Goal: Complete application form: Complete application form

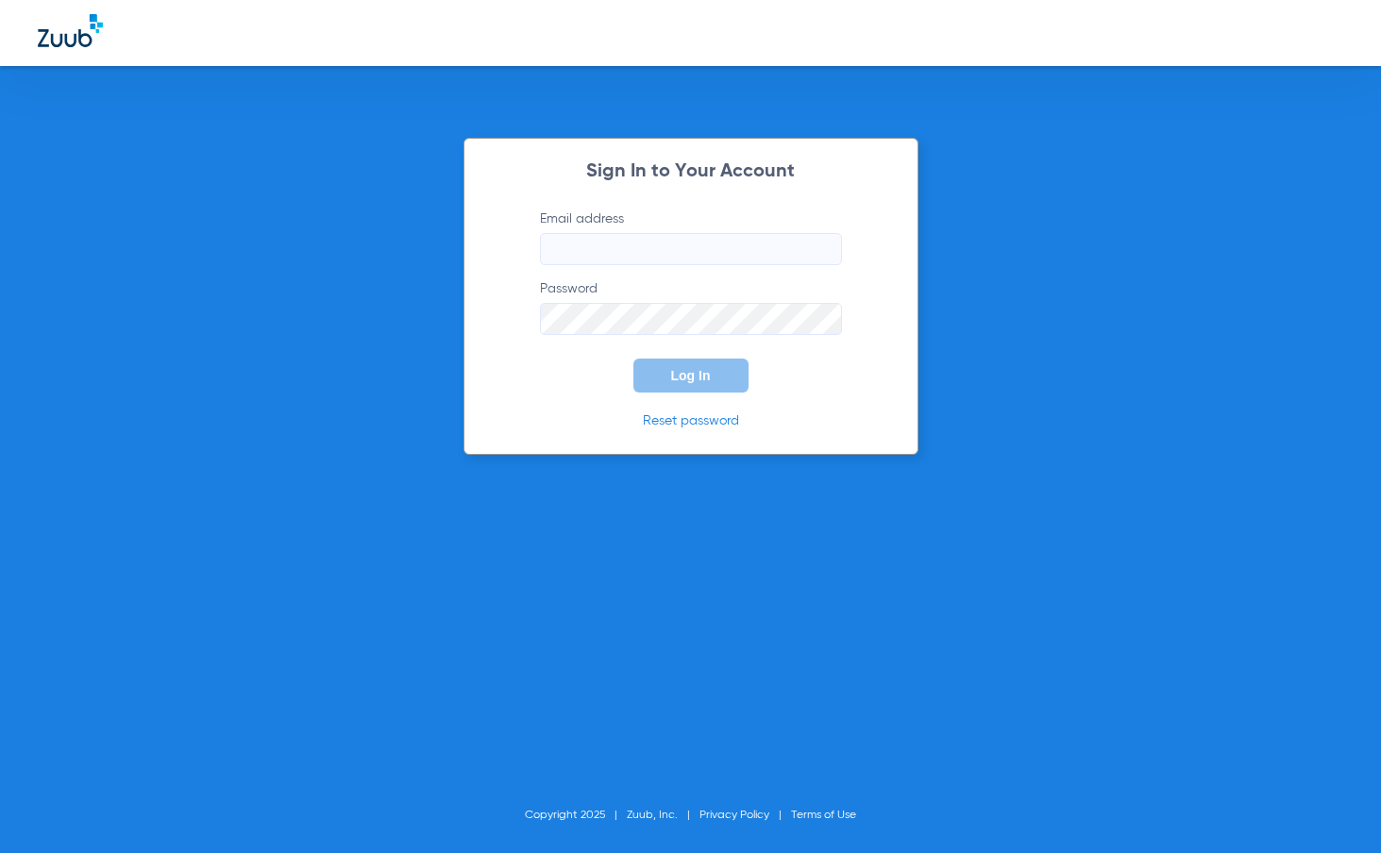
type input "[EMAIL_ADDRESS][DOMAIN_NAME]"
click at [723, 371] on button "Log In" at bounding box center [690, 376] width 115 height 34
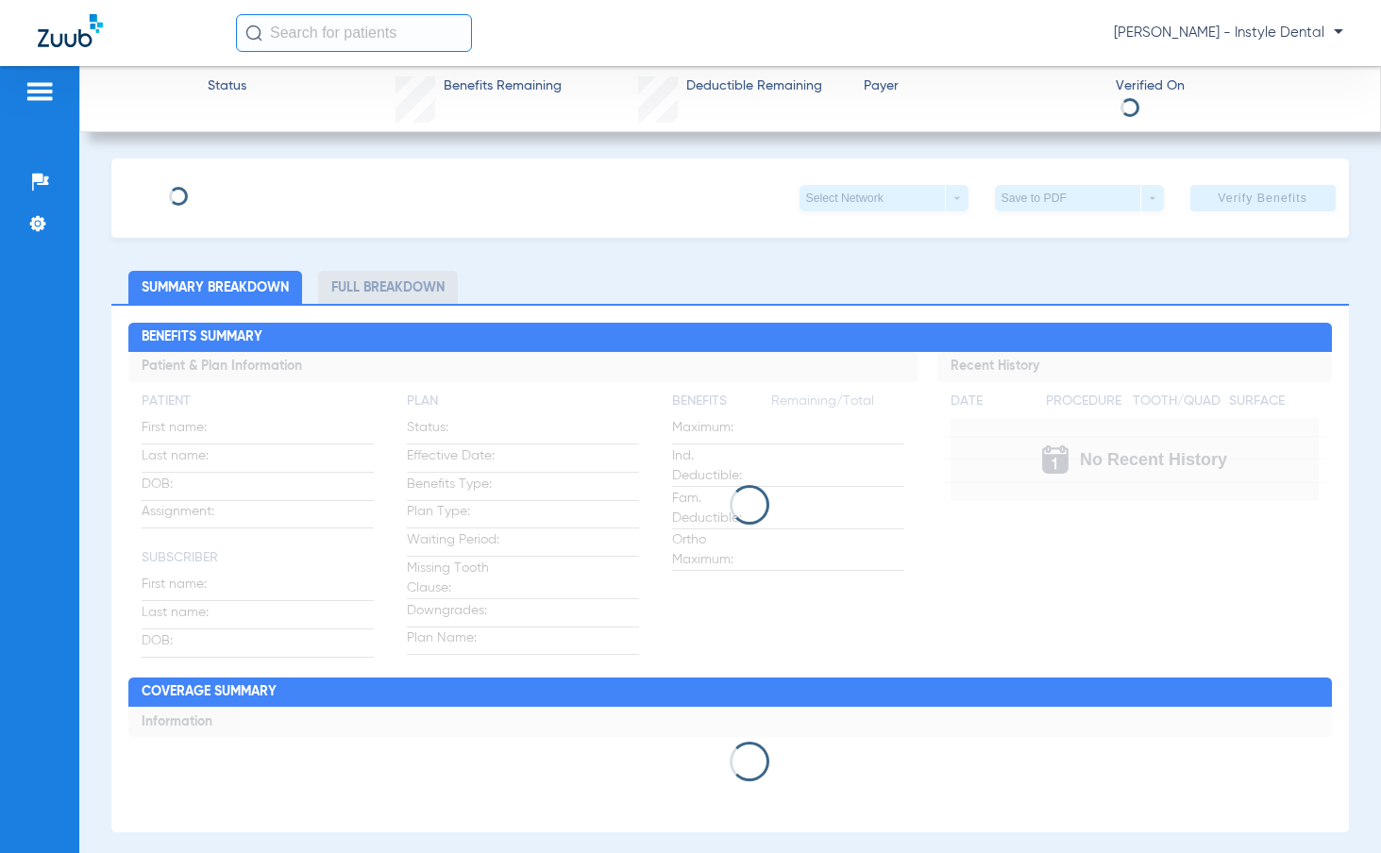
type input "[PERSON_NAME]"
type input "[DATE]"
type input "125170907201"
type input "0520201001"
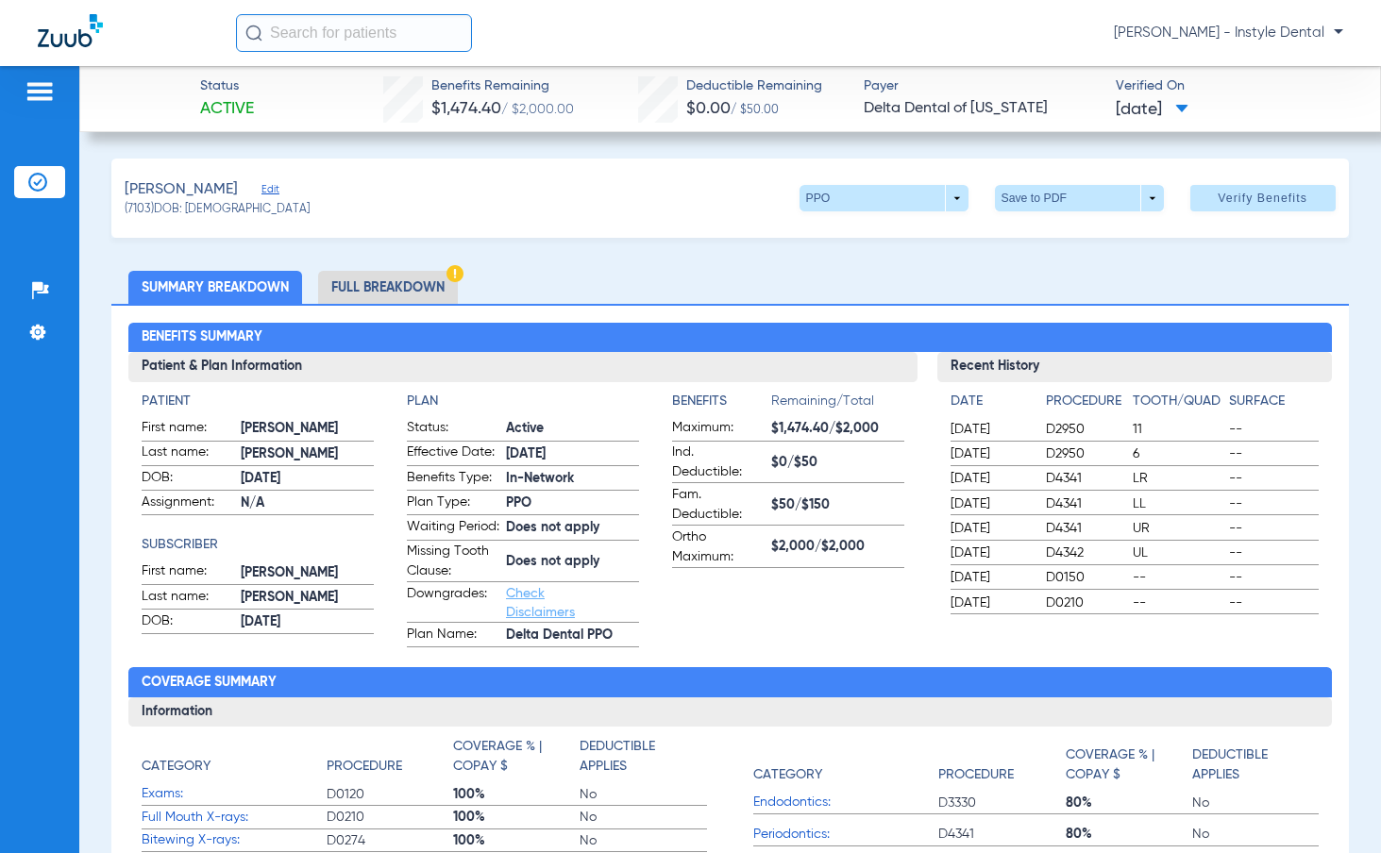
click at [261, 189] on span "Edit" at bounding box center [269, 192] width 17 height 18
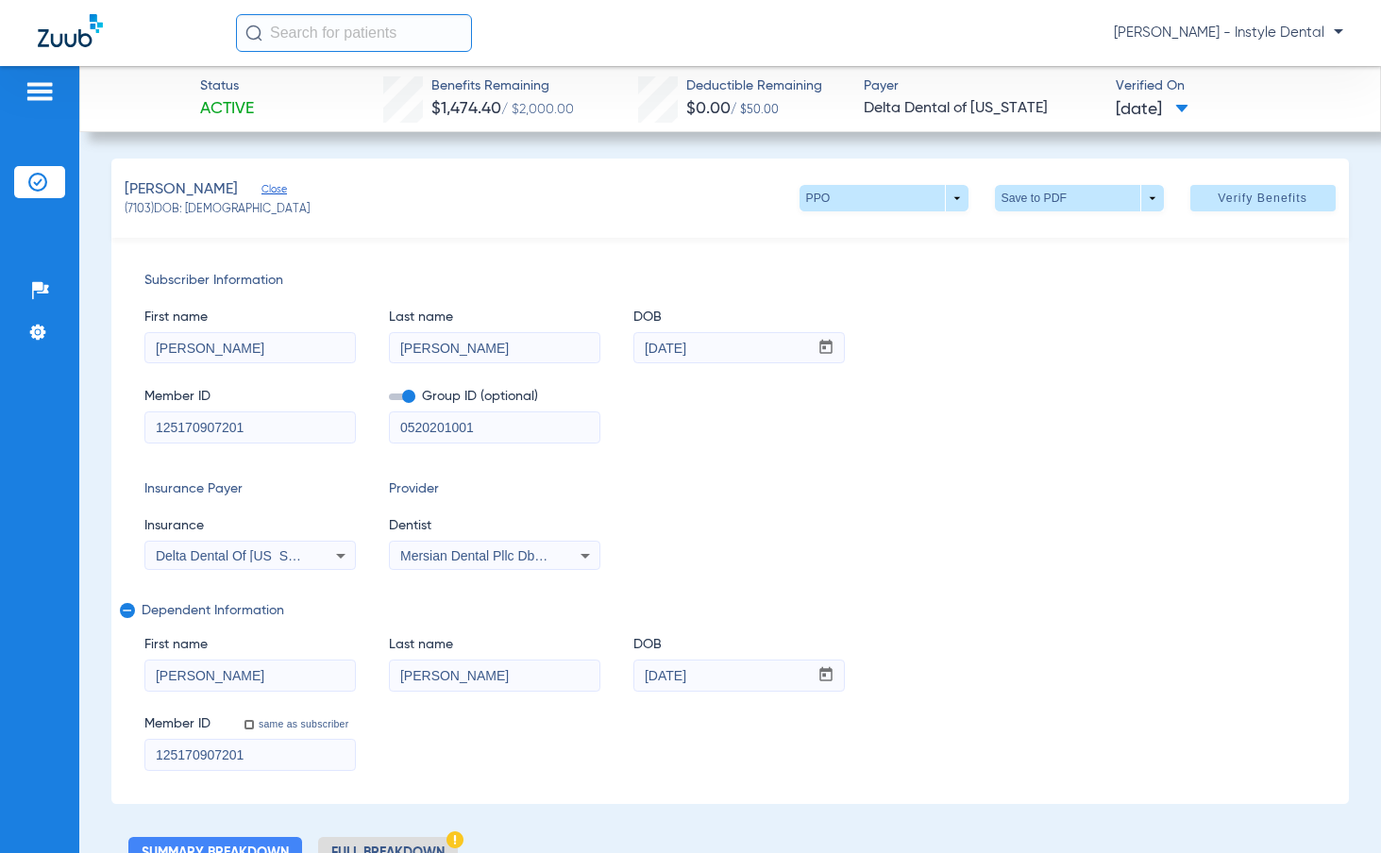
click at [232, 348] on input "[PERSON_NAME]" at bounding box center [249, 348] width 209 height 30
type input "[GEOGRAPHIC_DATA]"
click at [450, 333] on input "[PERSON_NAME]" at bounding box center [494, 348] width 209 height 30
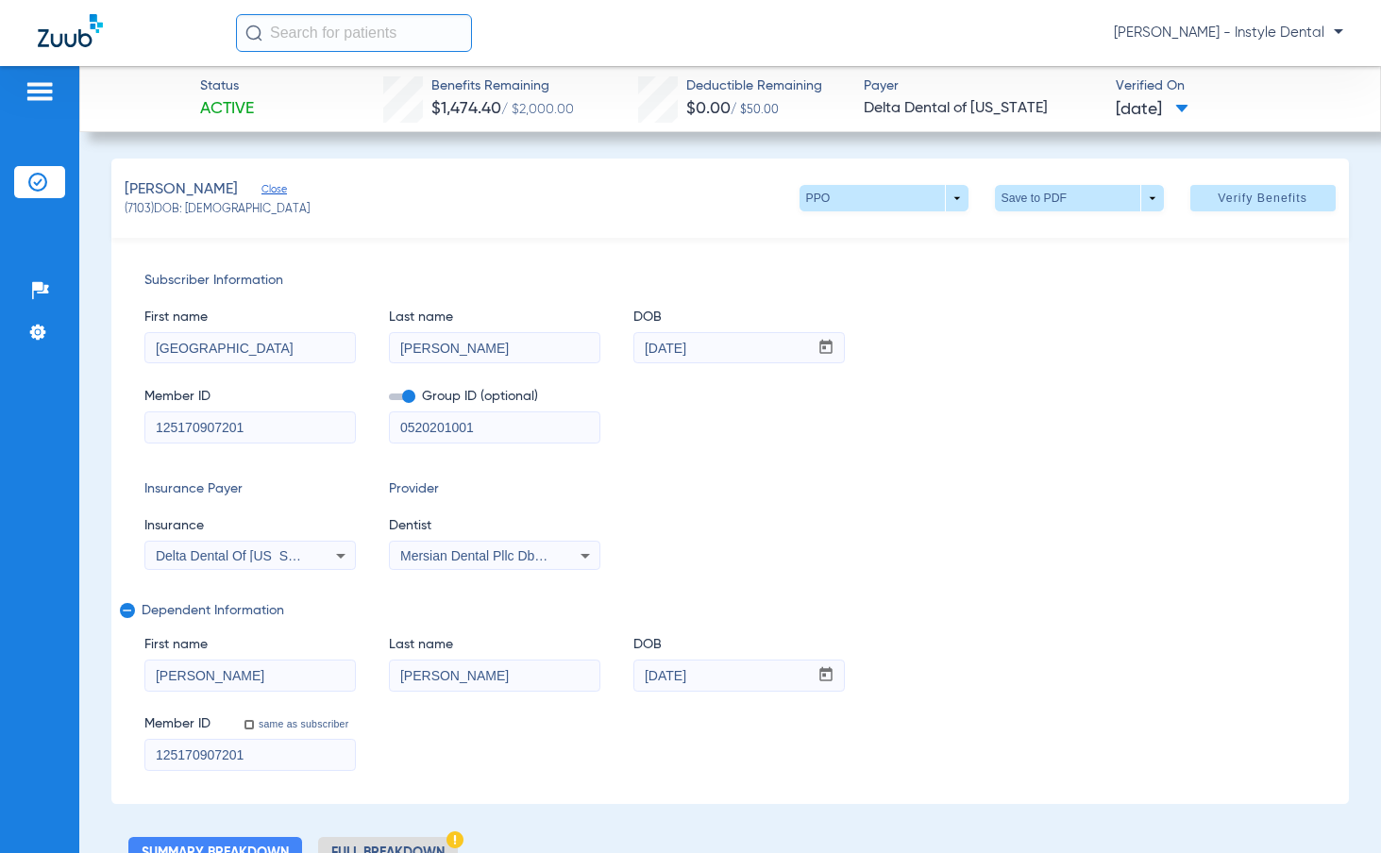
type input "[PERSON_NAME]"
click at [700, 359] on input "[DATE]" at bounding box center [721, 348] width 174 height 30
click at [776, 375] on div "Member ID 125170907201 Group ID (optional) 0520201001" at bounding box center [729, 406] width 1170 height 73
click at [648, 341] on input "[DATE]" at bounding box center [721, 348] width 174 height 30
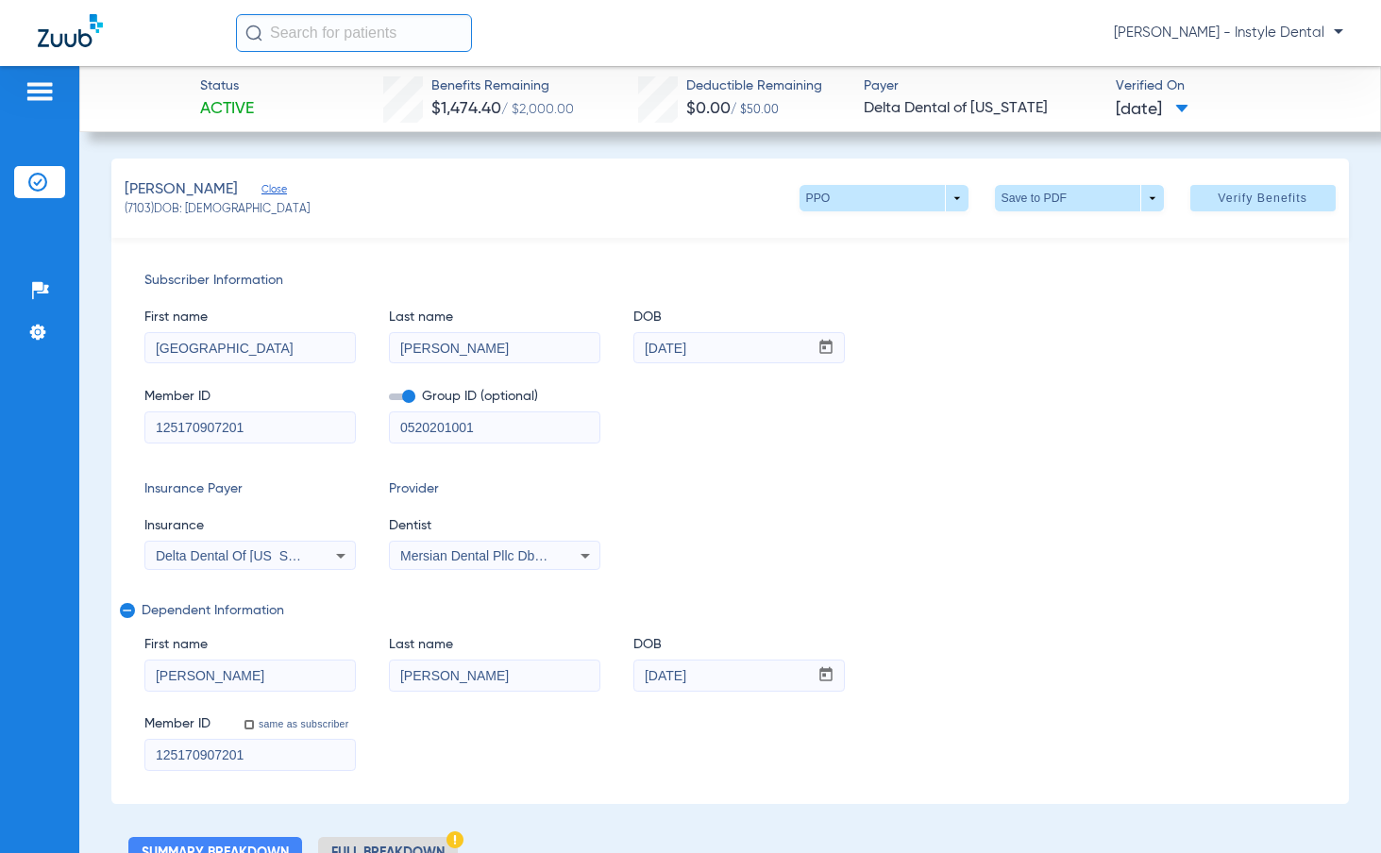
drag, startPoint x: 731, startPoint y: 350, endPoint x: 607, endPoint y: 346, distance: 124.6
click at [607, 346] on div "First name [PERSON_NAME] Last name [PERSON_NAME] DOB mm / dd / yyyy [DATE]" at bounding box center [729, 327] width 1170 height 73
type input "[DATE]"
click at [307, 421] on input "125170907201" at bounding box center [249, 427] width 209 height 30
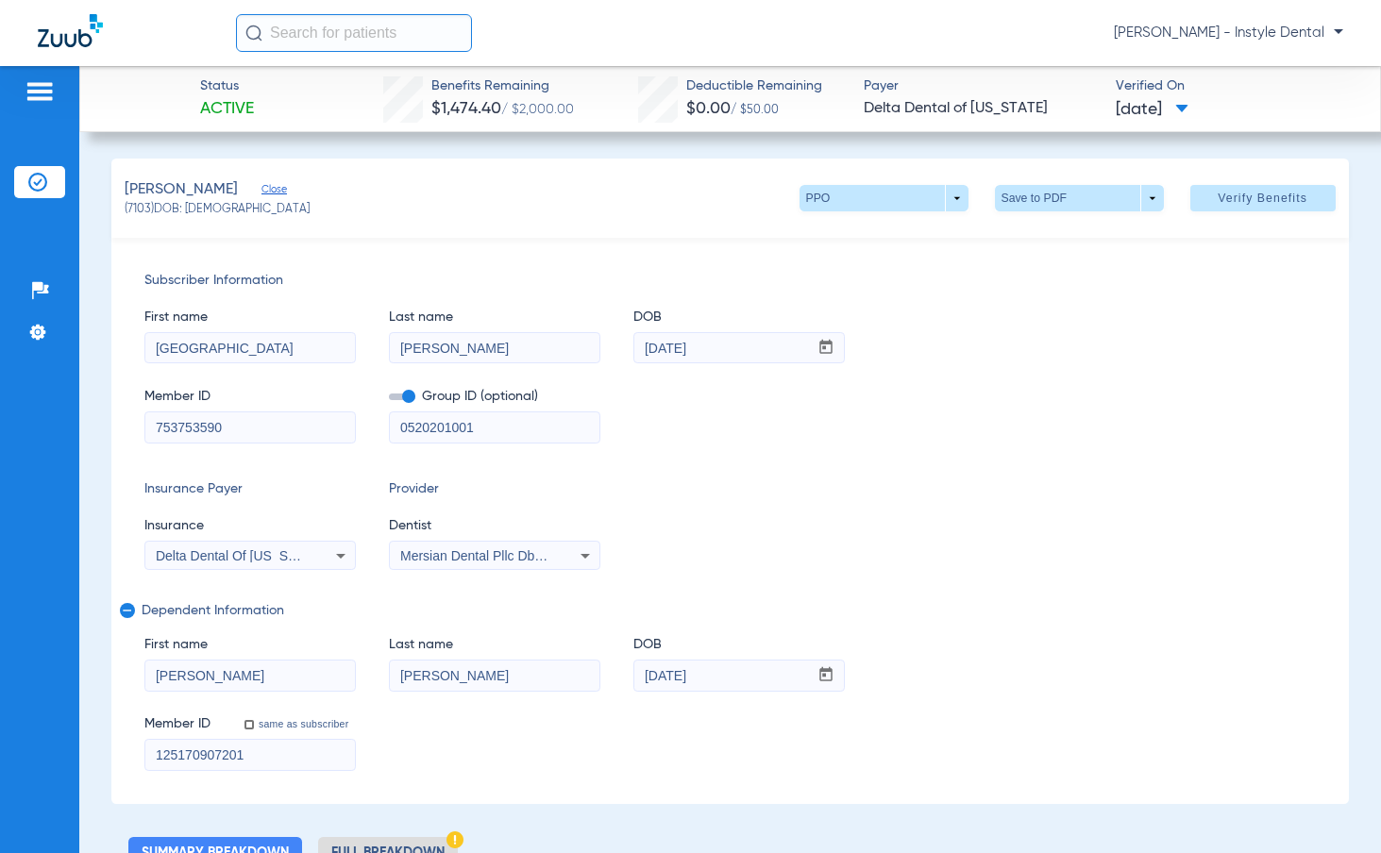
type input "753753590"
click at [549, 435] on input "0520201001" at bounding box center [494, 427] width 209 height 30
click at [332, 555] on icon at bounding box center [340, 555] width 23 height 23
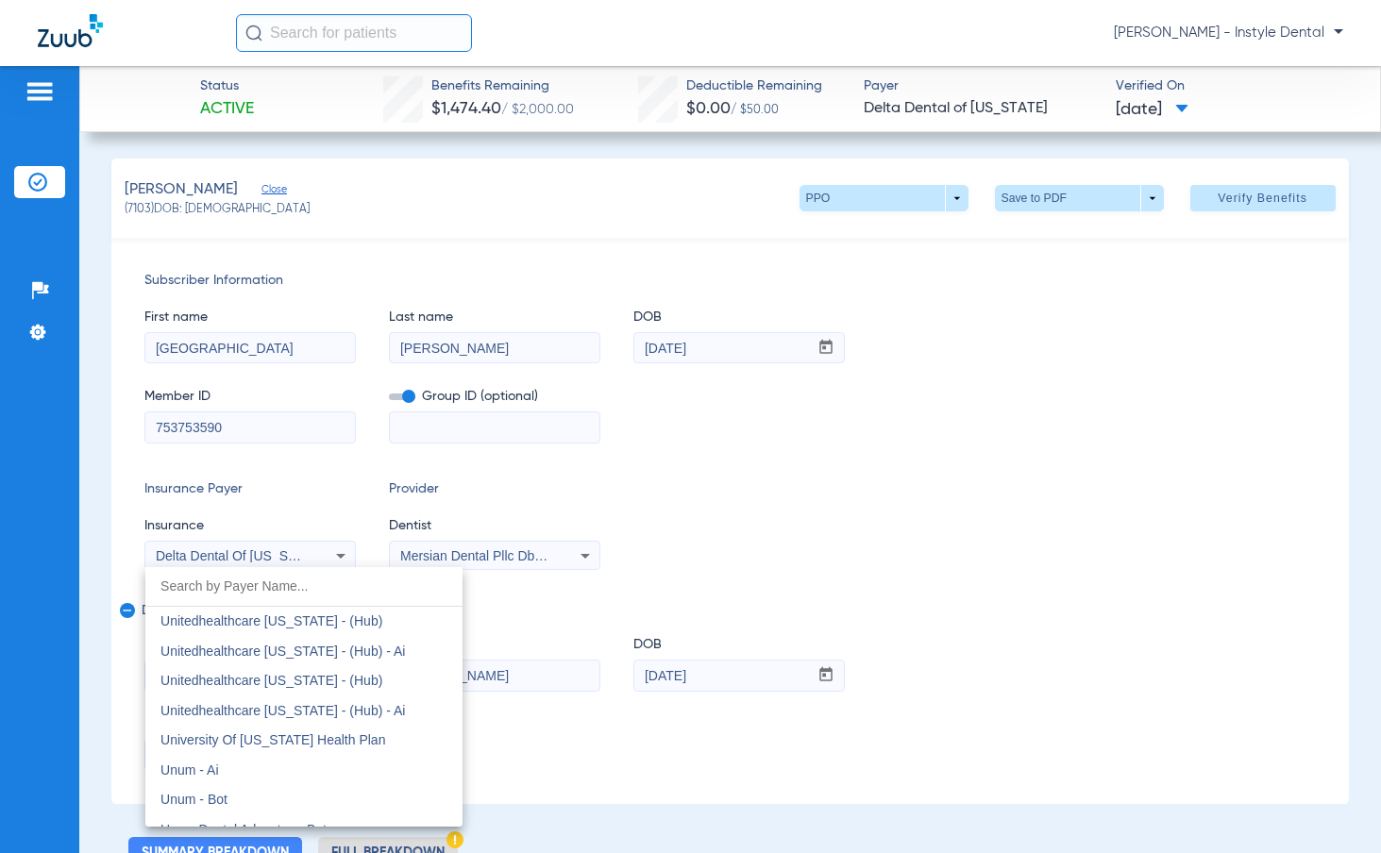
scroll to position [14048, 0]
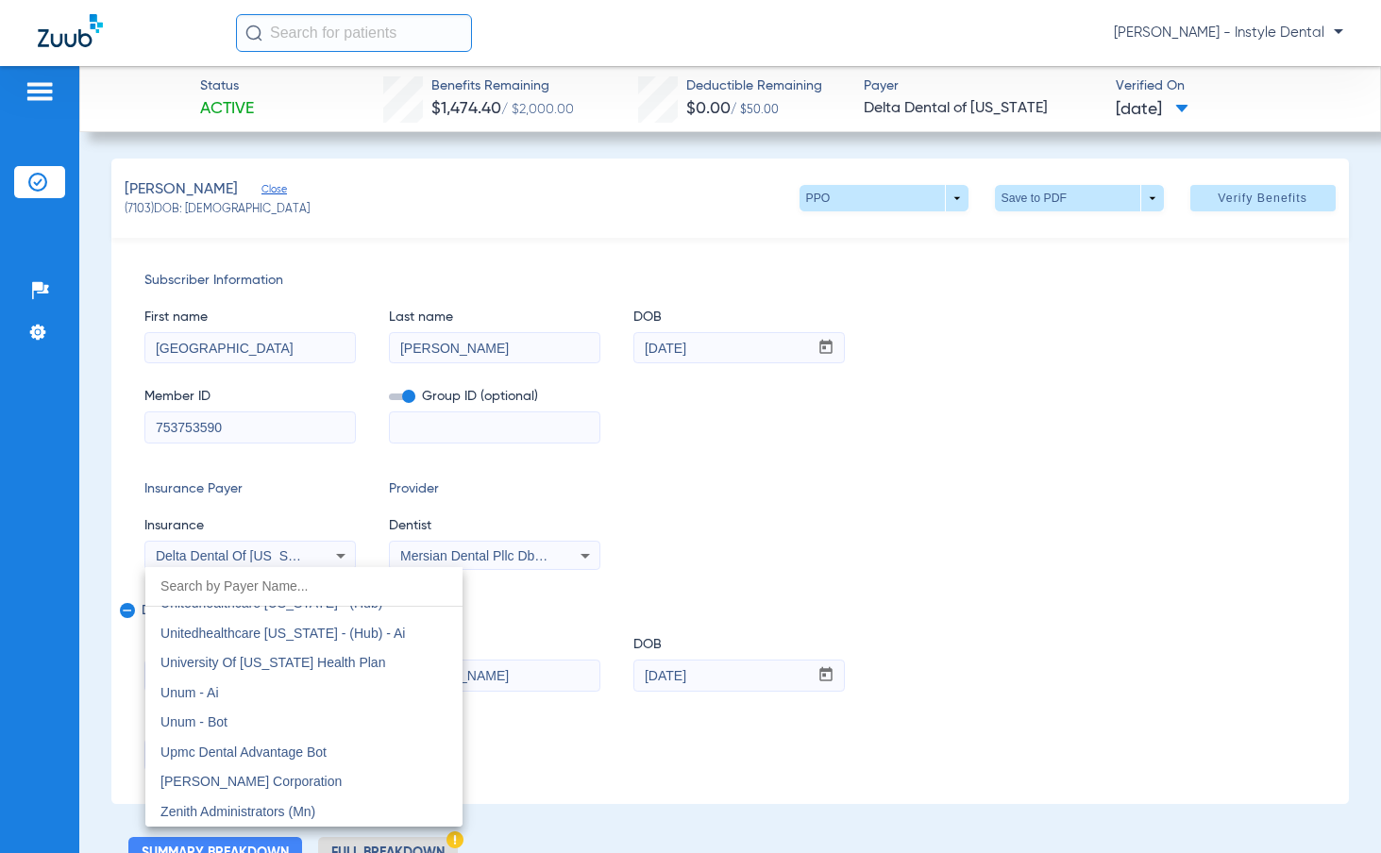
click at [795, 549] on div at bounding box center [690, 426] width 1381 height 853
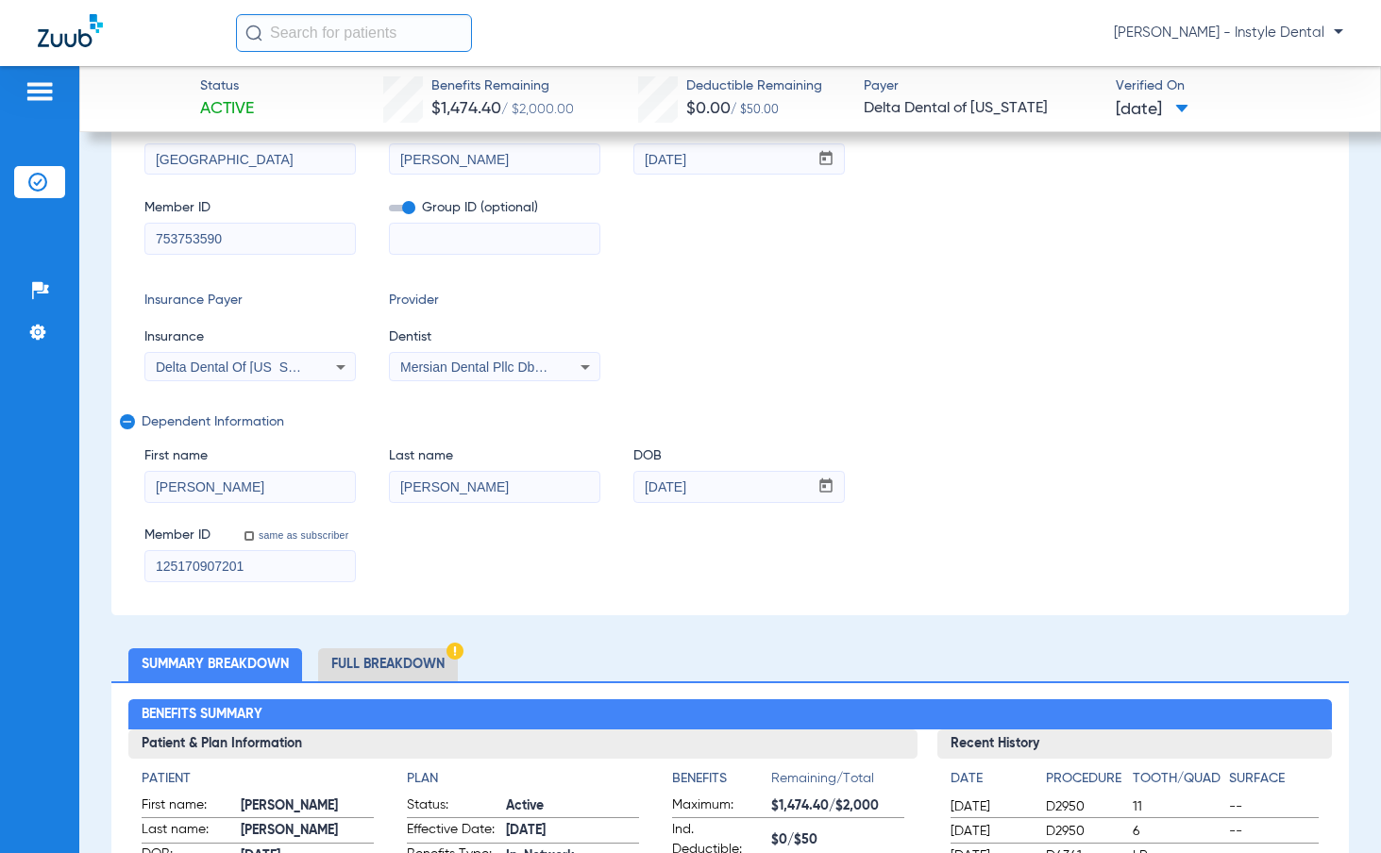
scroll to position [0, 0]
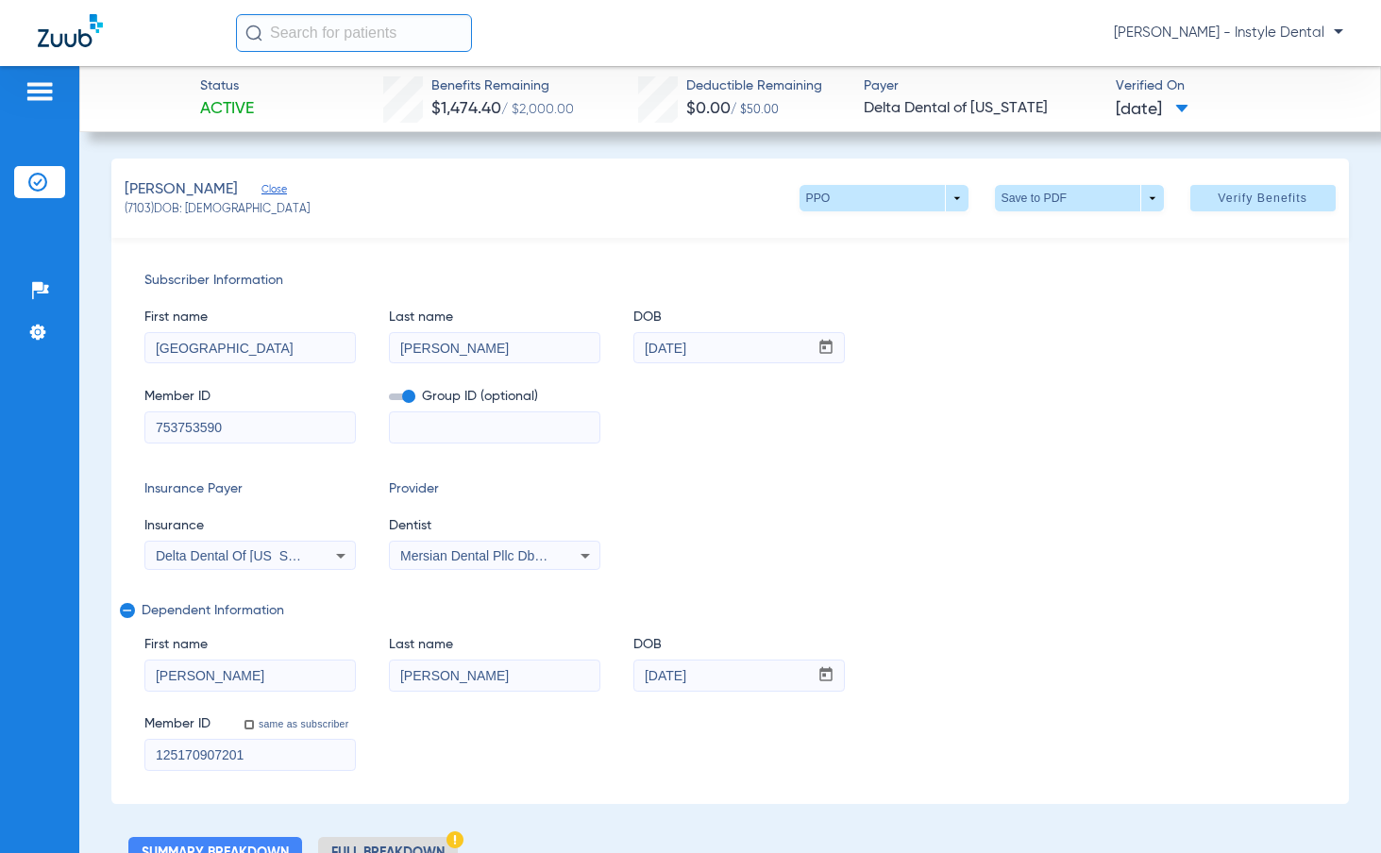
click at [128, 612] on mat-icon "remove" at bounding box center [125, 614] width 11 height 23
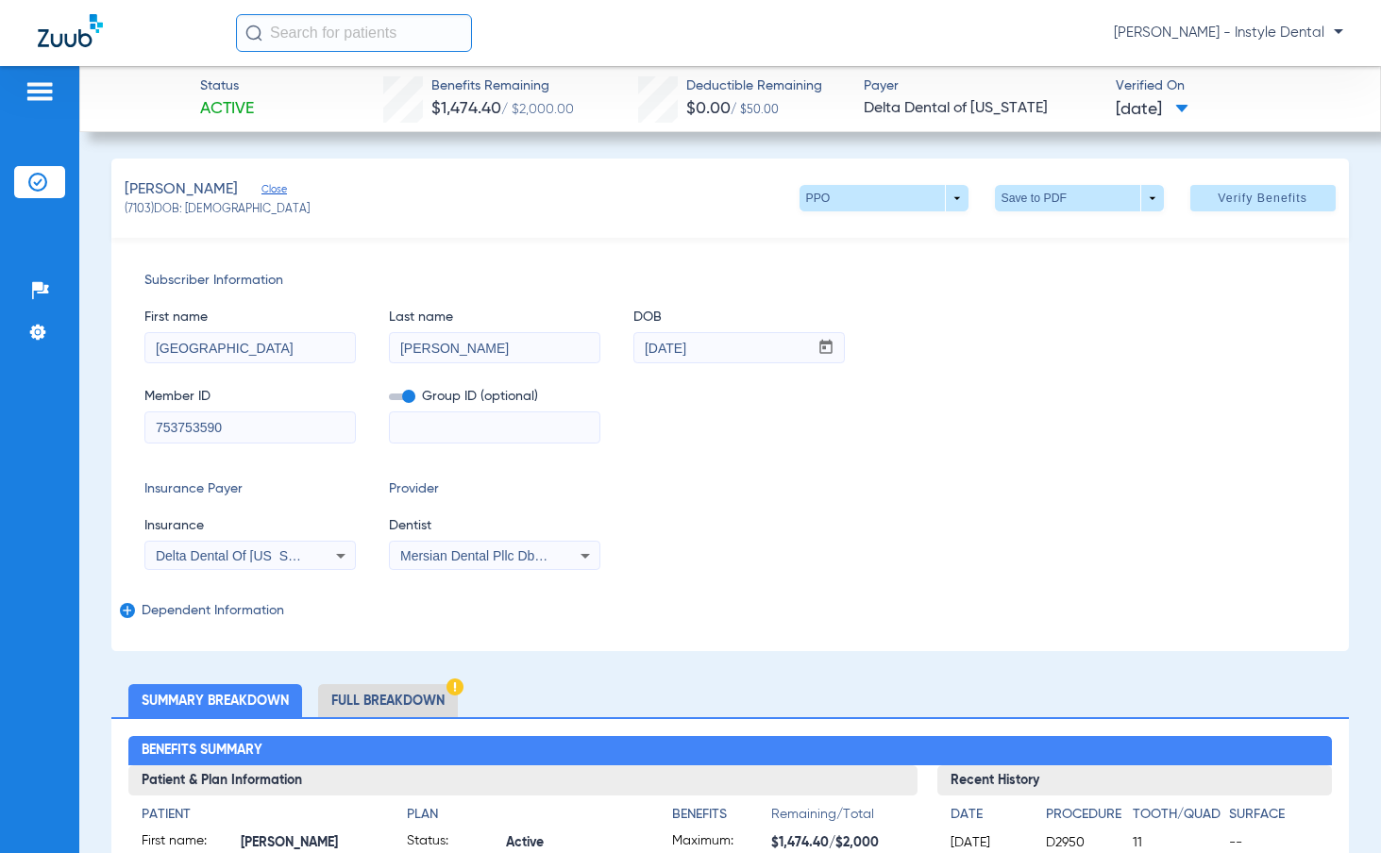
click at [126, 612] on mat-icon "add" at bounding box center [125, 614] width 11 height 23
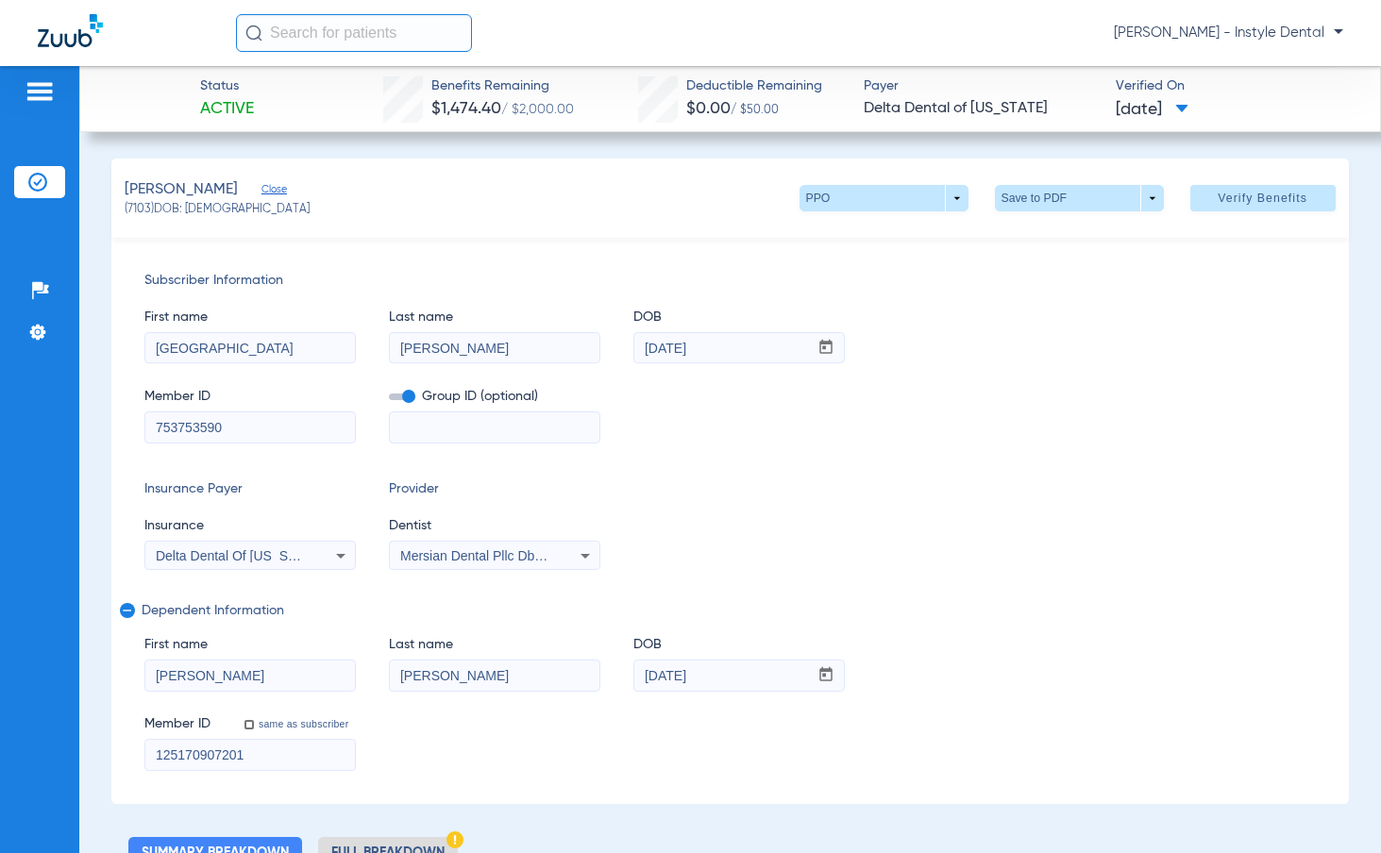
click at [243, 670] on input "[PERSON_NAME]" at bounding box center [249, 676] width 209 height 30
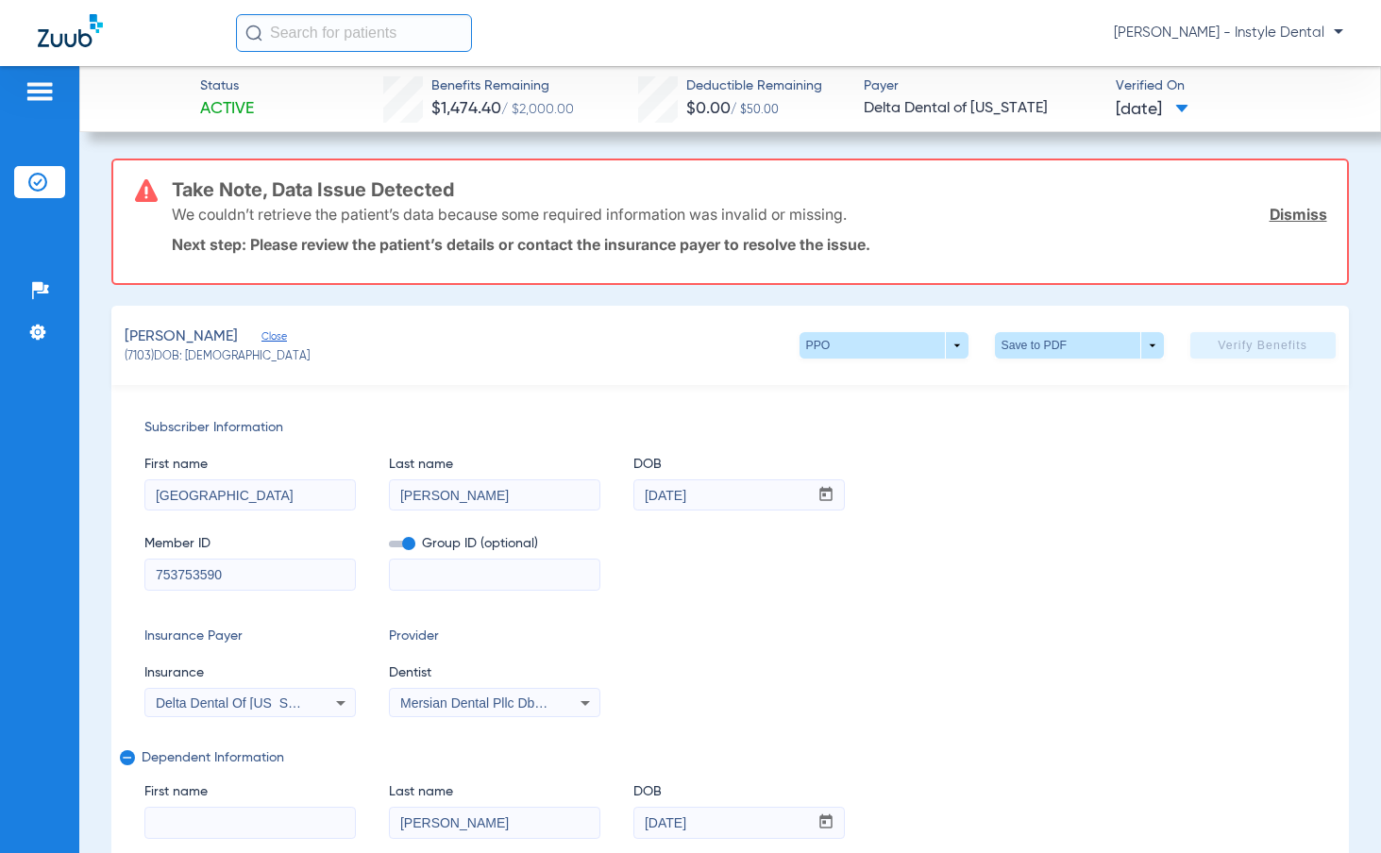
click at [455, 685] on app-form-autocomplete "Dentist Mersian Dental Pllc Dba Instyle Dental 1831601954" at bounding box center [494, 690] width 211 height 55
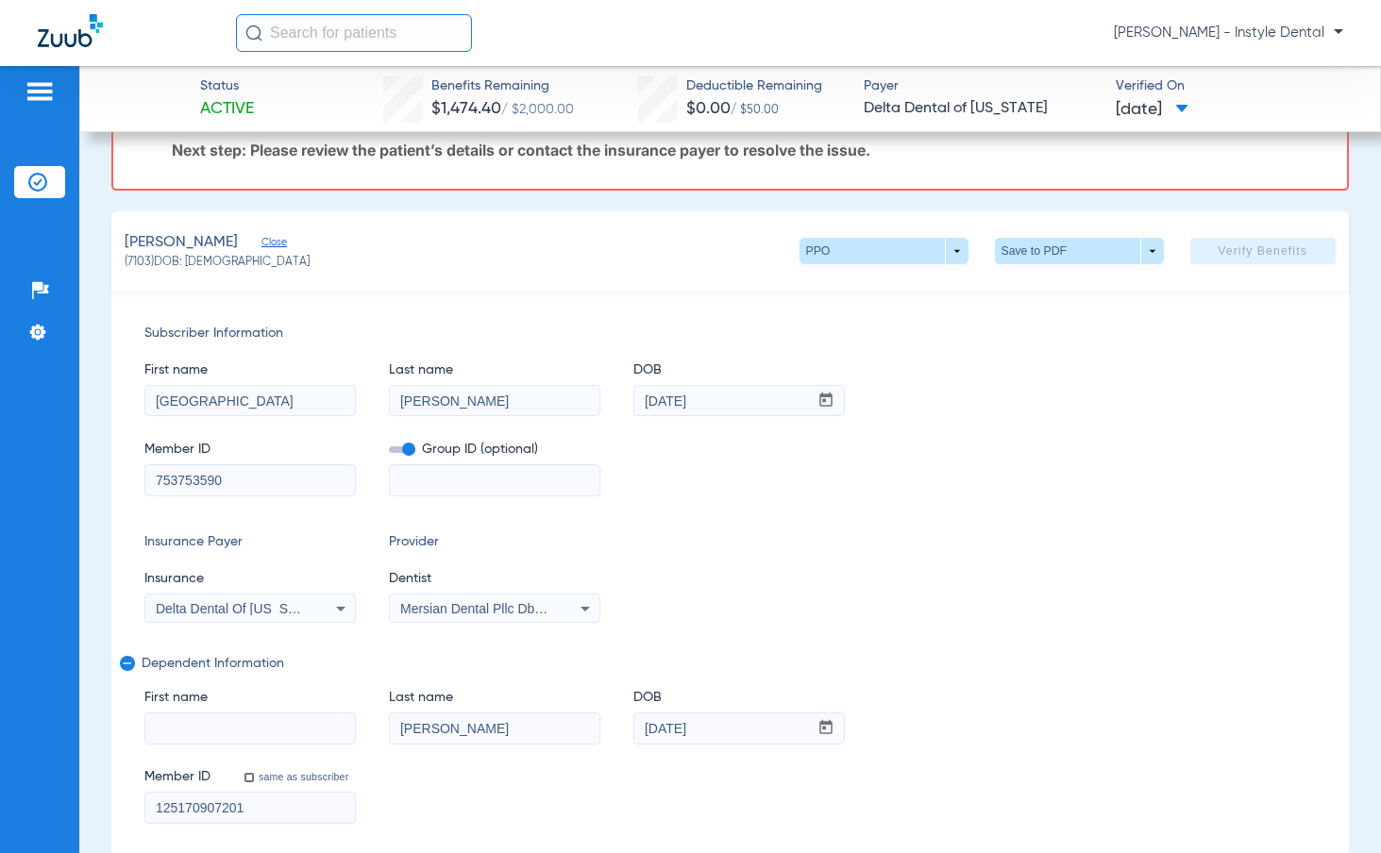
scroll to position [283, 0]
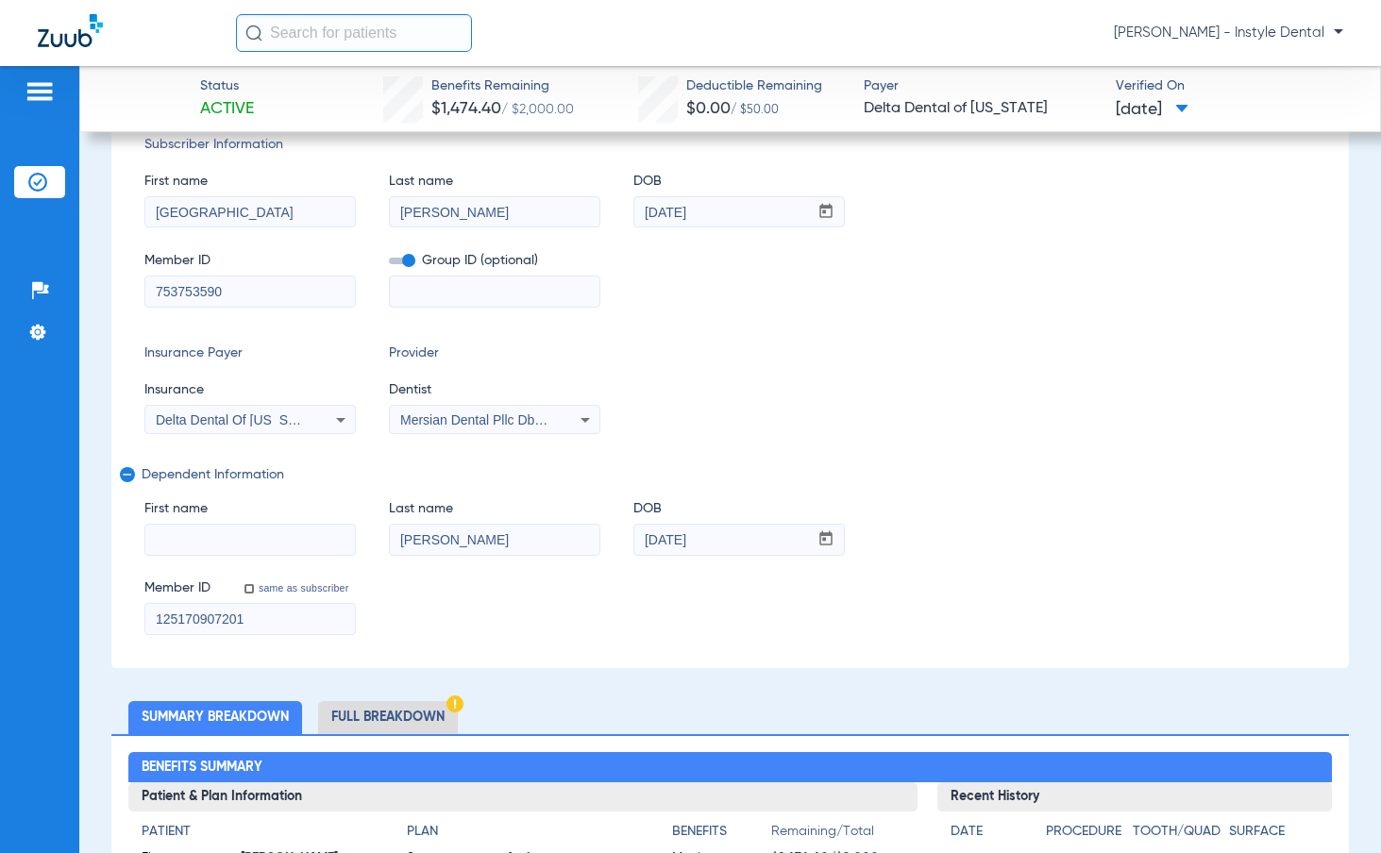
click at [474, 544] on input "[PERSON_NAME]" at bounding box center [494, 540] width 209 height 30
click at [766, 549] on input "[DATE]" at bounding box center [721, 540] width 174 height 30
type input "12/06/"
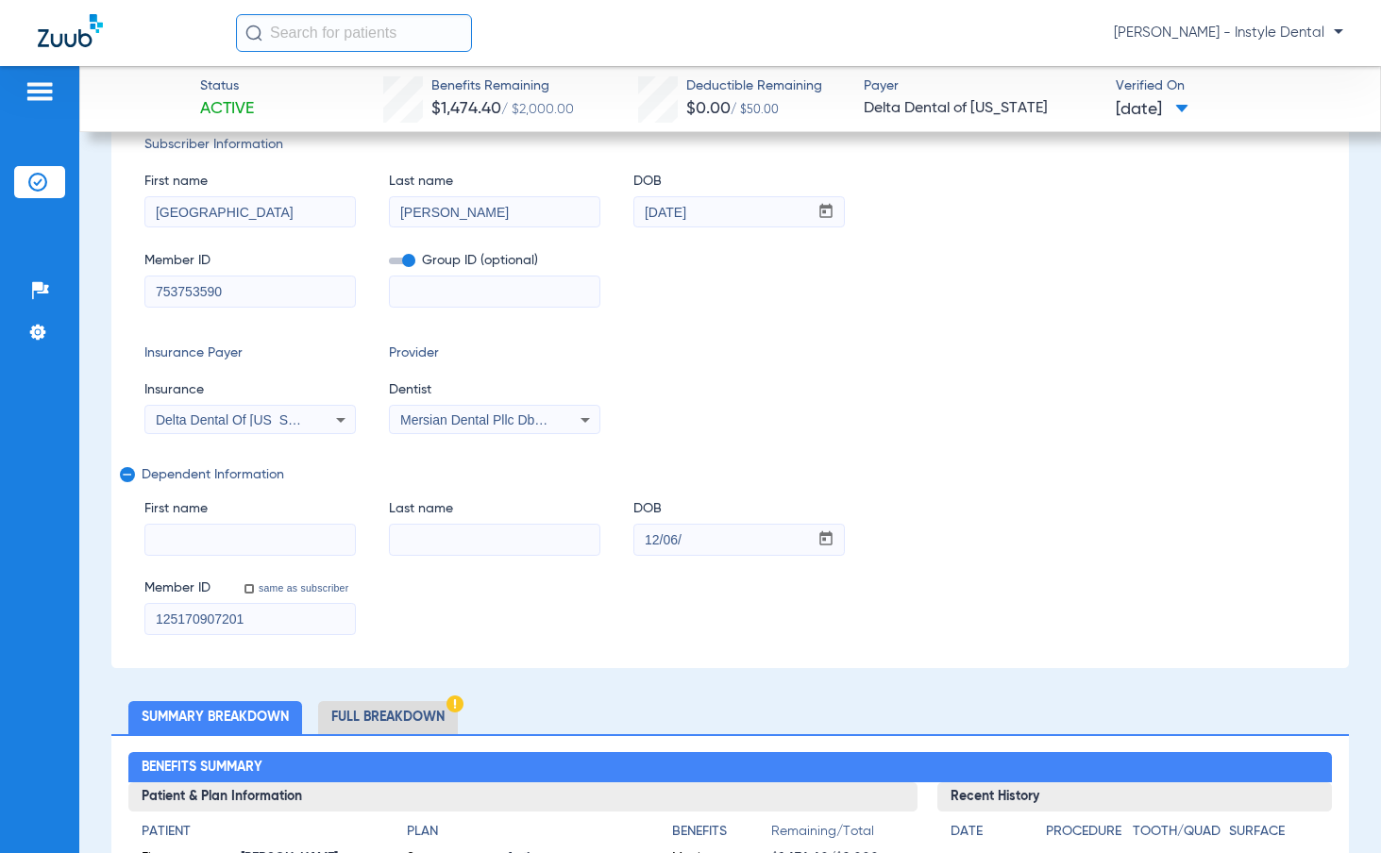
click at [766, 549] on input "12/06/" at bounding box center [721, 540] width 174 height 30
click at [725, 548] on input "12/06/" at bounding box center [721, 540] width 174 height 30
drag, startPoint x: 725, startPoint y: 548, endPoint x: 611, endPoint y: 545, distance: 113.3
click at [611, 545] on div "First name Last name DOB mm / dd / yyyy 12/06/" at bounding box center [729, 518] width 1170 height 73
click at [652, 539] on input "12/06/" at bounding box center [721, 540] width 174 height 30
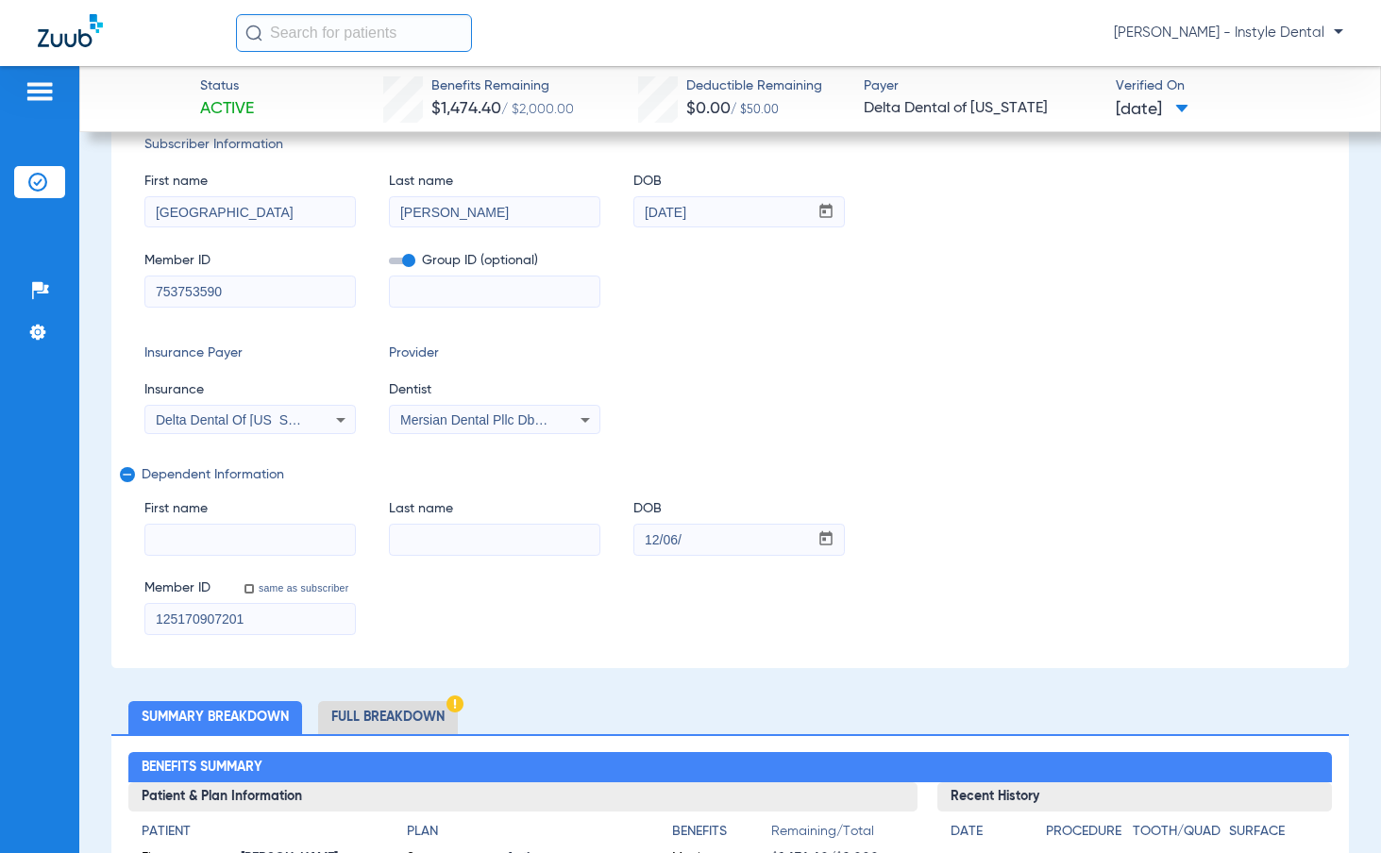
click at [650, 539] on input "12/06/" at bounding box center [721, 540] width 174 height 30
drag, startPoint x: 650, startPoint y: 539, endPoint x: 717, endPoint y: 535, distance: 67.1
click at [717, 535] on input "12/06/" at bounding box center [721, 540] width 174 height 30
click at [212, 612] on input "125170907201" at bounding box center [249, 619] width 209 height 30
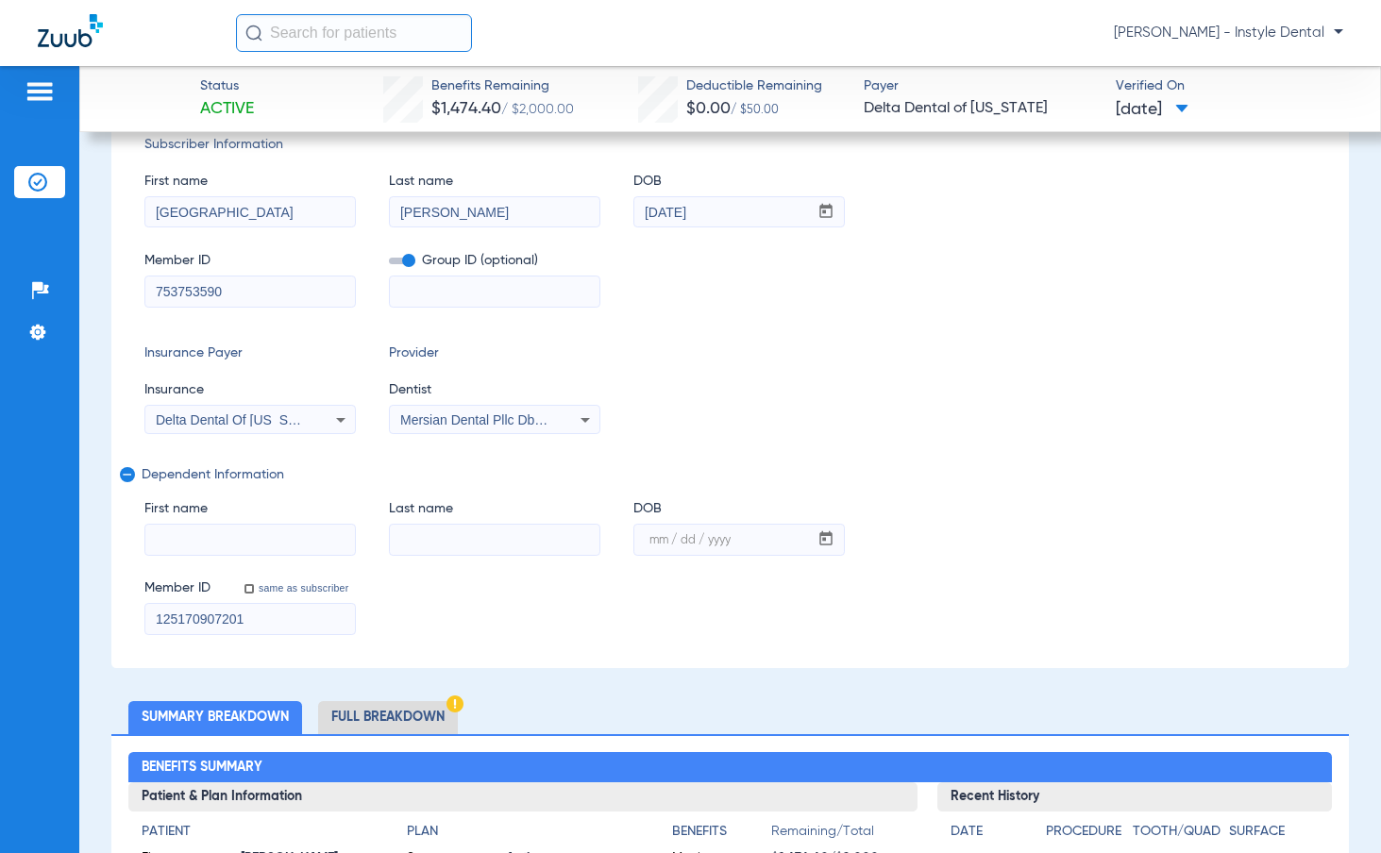
click at [212, 612] on input "125170907201" at bounding box center [249, 619] width 209 height 30
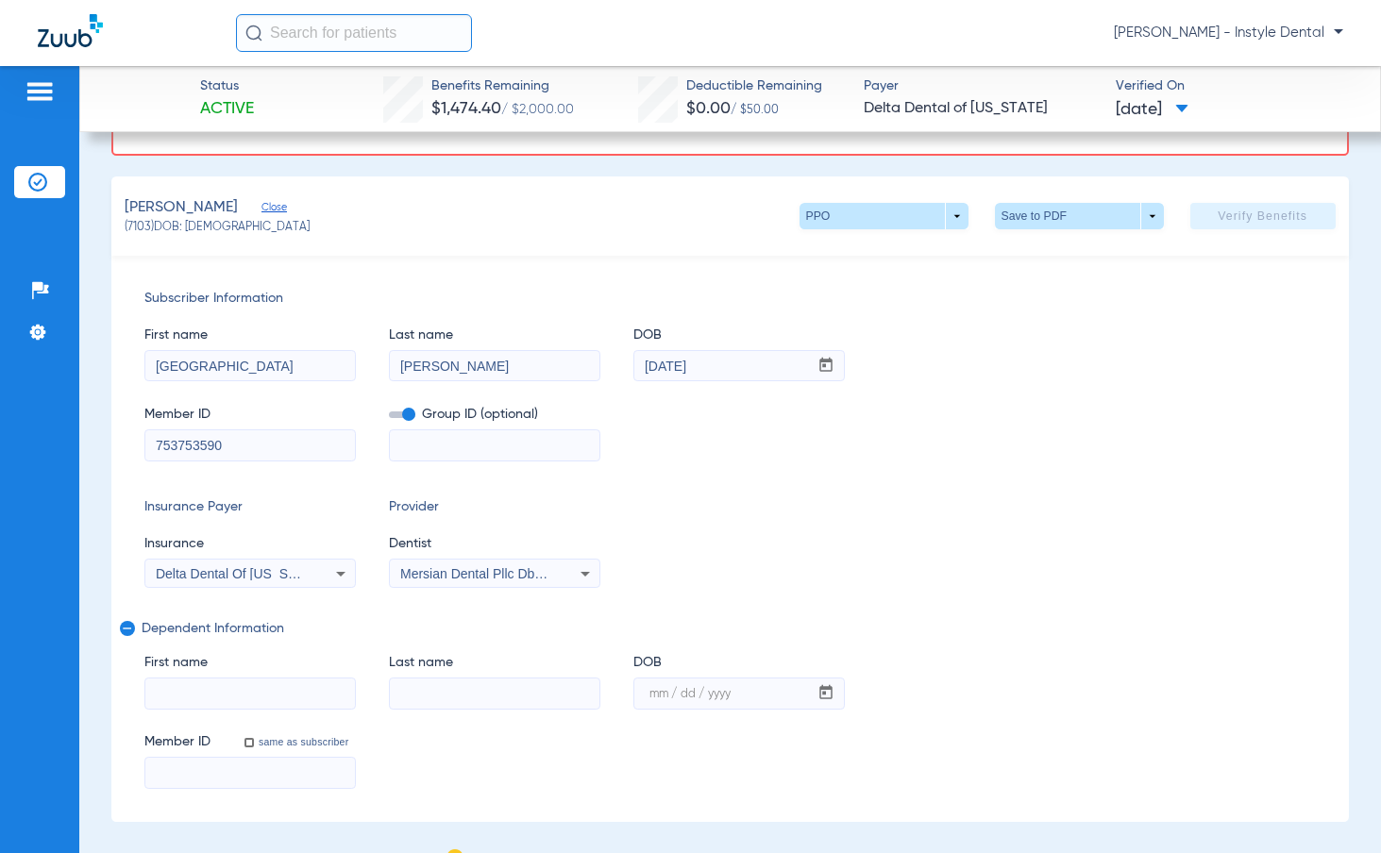
scroll to position [94, 0]
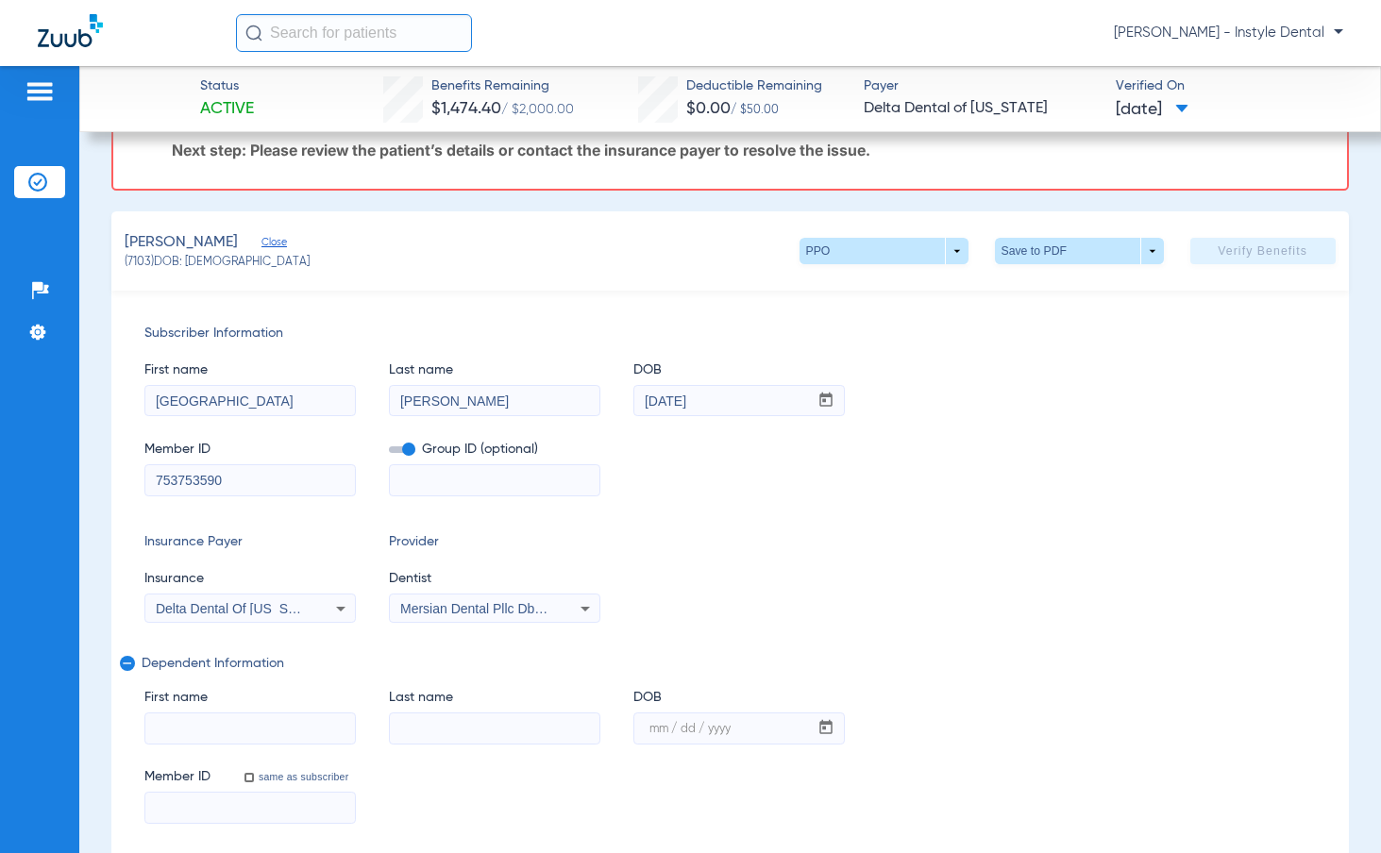
click at [124, 666] on mat-icon "remove" at bounding box center [125, 667] width 11 height 23
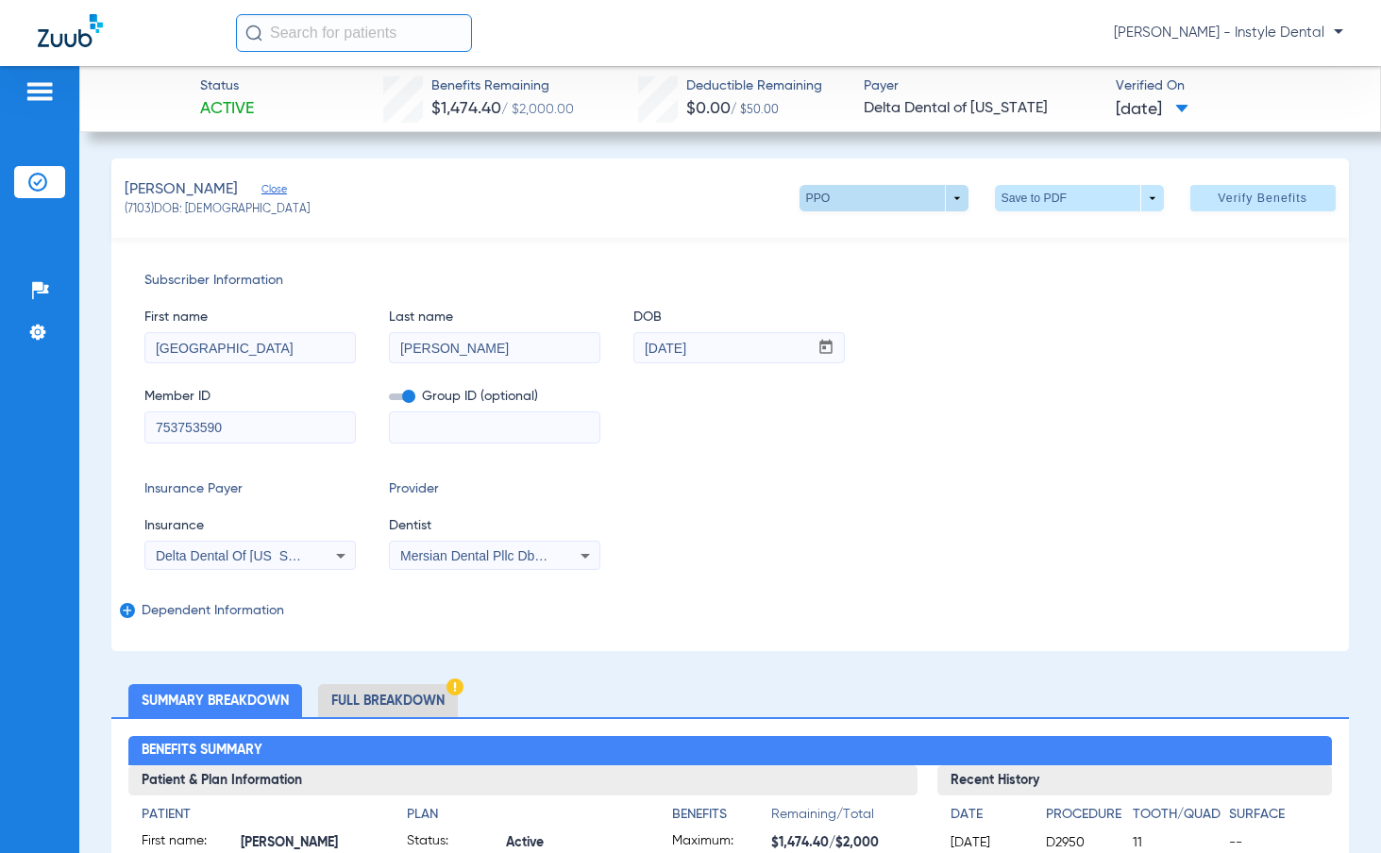
click at [950, 204] on span at bounding box center [883, 198] width 169 height 26
click at [1061, 311] on div "PPO Premier Out of Network" at bounding box center [943, 271] width 317 height 120
